Goal: Task Accomplishment & Management: Manage account settings

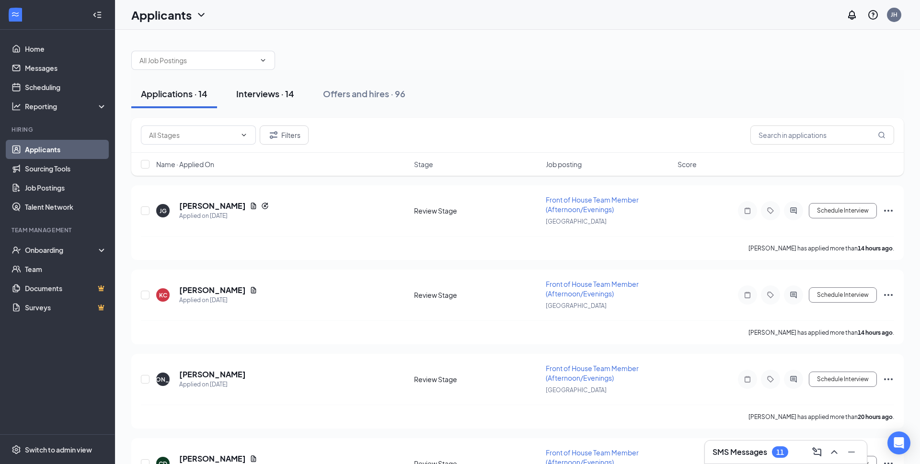
click at [284, 99] on div "Interviews · 14" at bounding box center [265, 94] width 58 height 12
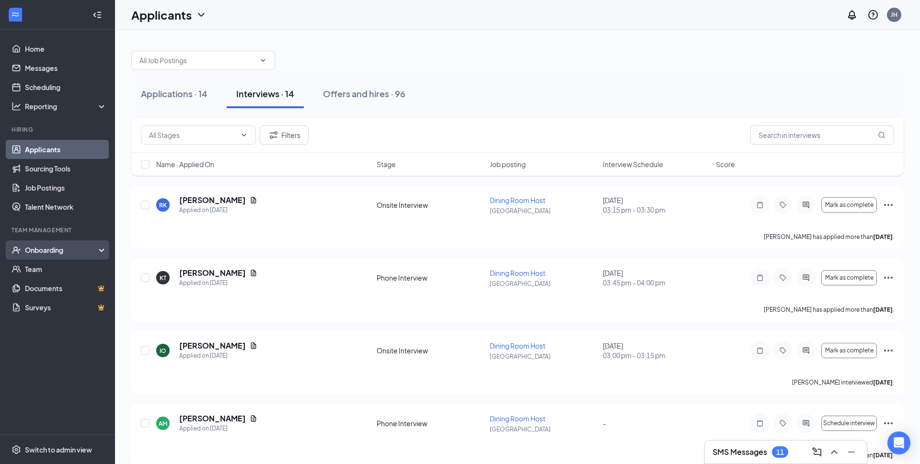
click at [53, 253] on div "Onboarding" at bounding box center [62, 250] width 74 height 10
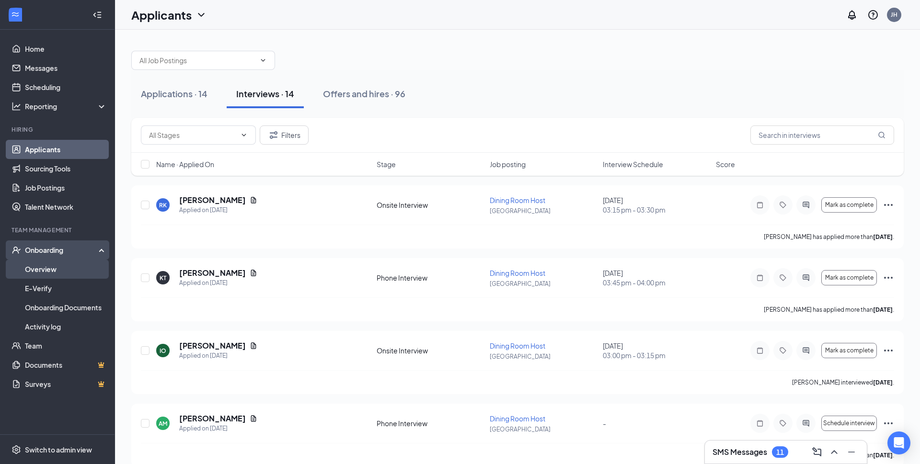
click at [56, 271] on link "Overview" at bounding box center [66, 269] width 82 height 19
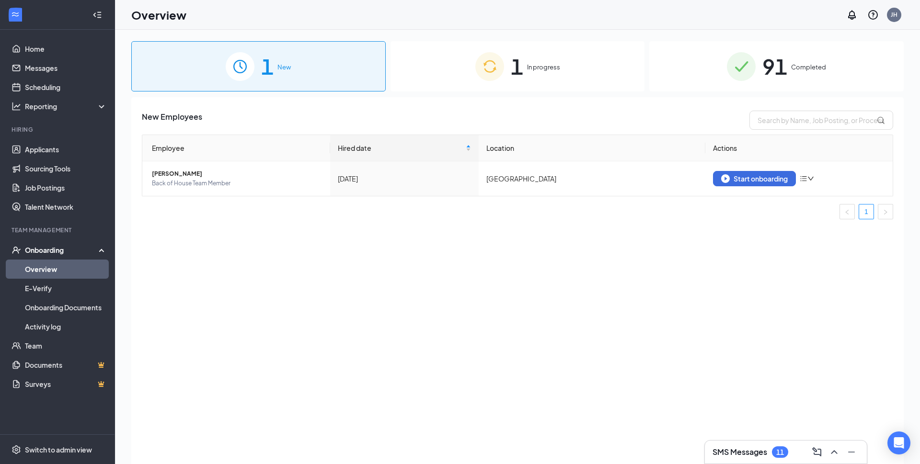
click at [556, 60] on div "1 In progress" at bounding box center [518, 66] width 255 height 50
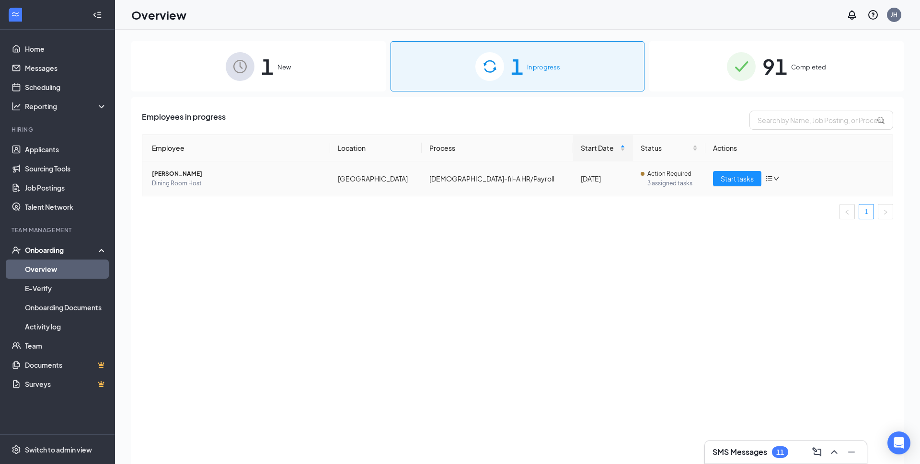
click at [779, 179] on icon "down" at bounding box center [776, 178] width 7 height 7
click at [579, 243] on div "Employees in progress Employee Location Process Start Date Status Actions [PERS…" at bounding box center [517, 292] width 773 height 391
click at [193, 174] on span "[PERSON_NAME]" at bounding box center [237, 174] width 171 height 10
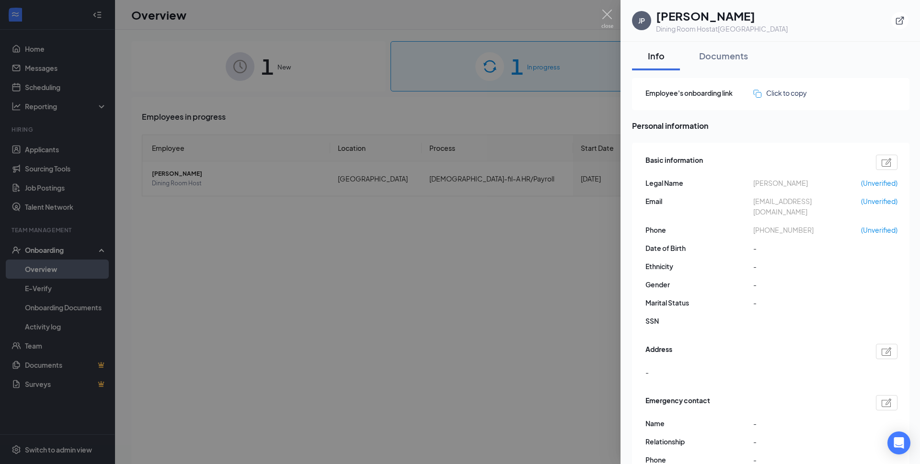
click at [791, 201] on span "[EMAIL_ADDRESS][DOMAIN_NAME]" at bounding box center [808, 206] width 108 height 21
copy span "[EMAIL_ADDRESS][DOMAIN_NAME]"
click at [608, 13] on img at bounding box center [608, 19] width 12 height 19
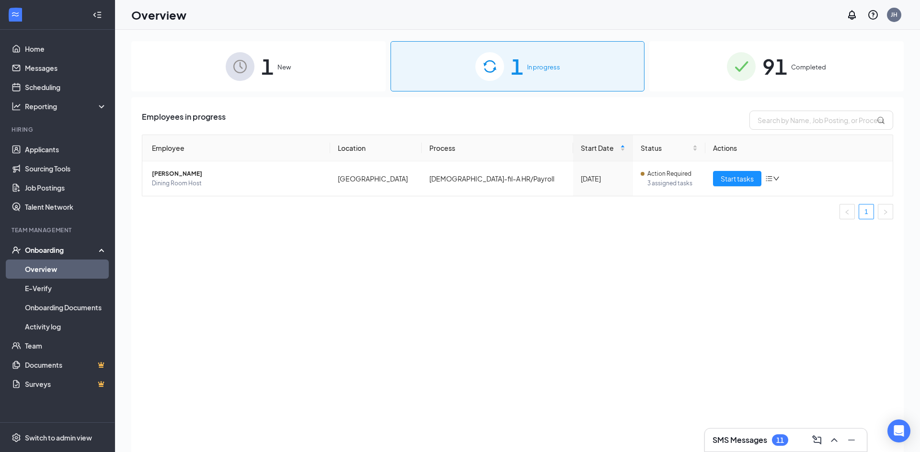
click at [218, 274] on div "Employees in progress Employee Location Process Start Date Status Actions [PERS…" at bounding box center [517, 286] width 773 height 379
click at [280, 115] on div "Employees in progress" at bounding box center [518, 120] width 752 height 19
